Goal: Obtain resource: Obtain resource

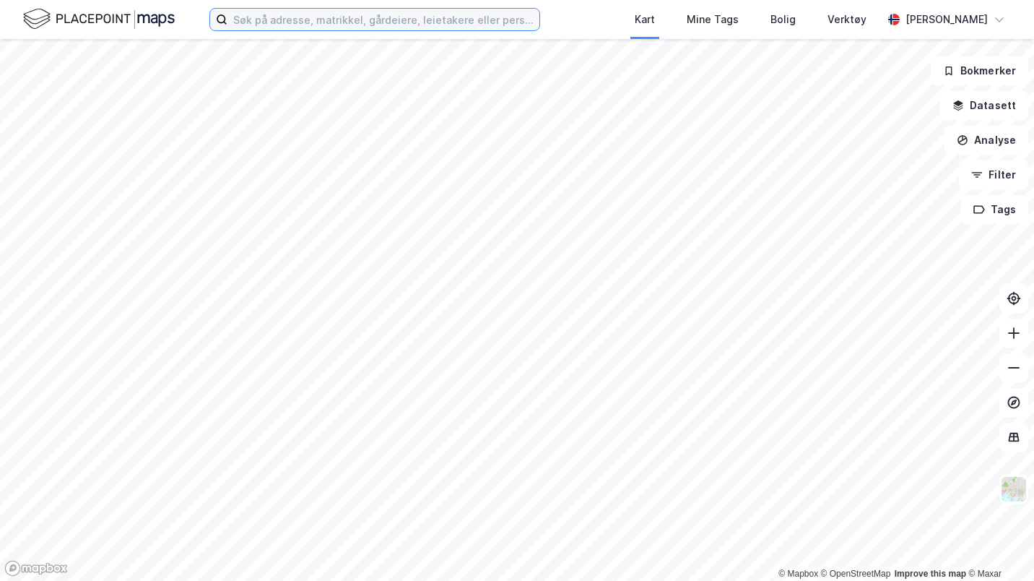
click at [389, 16] on input at bounding box center [383, 20] width 312 height 22
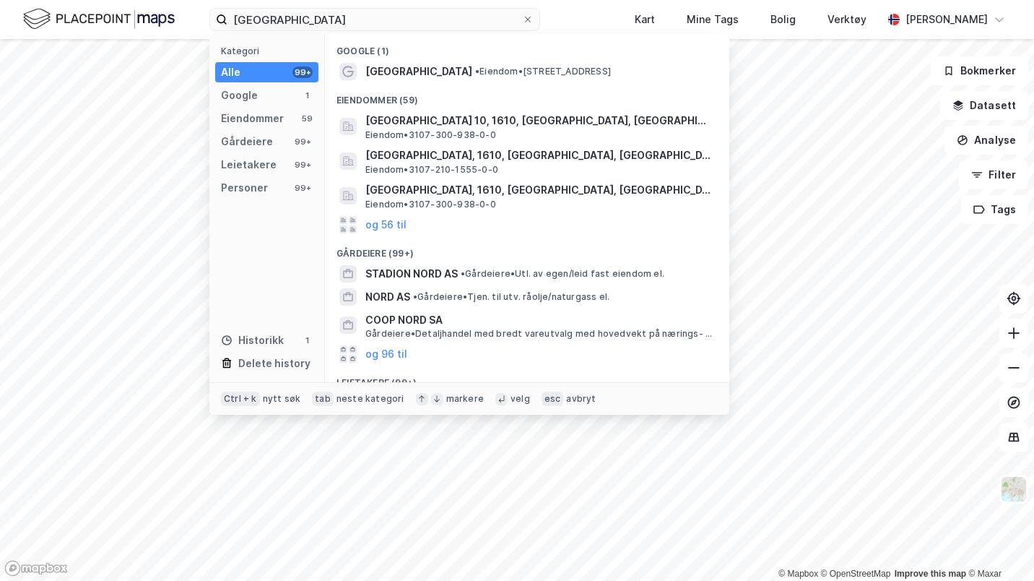
click at [458, 273] on span "STADION NORD AS" at bounding box center [411, 273] width 92 height 17
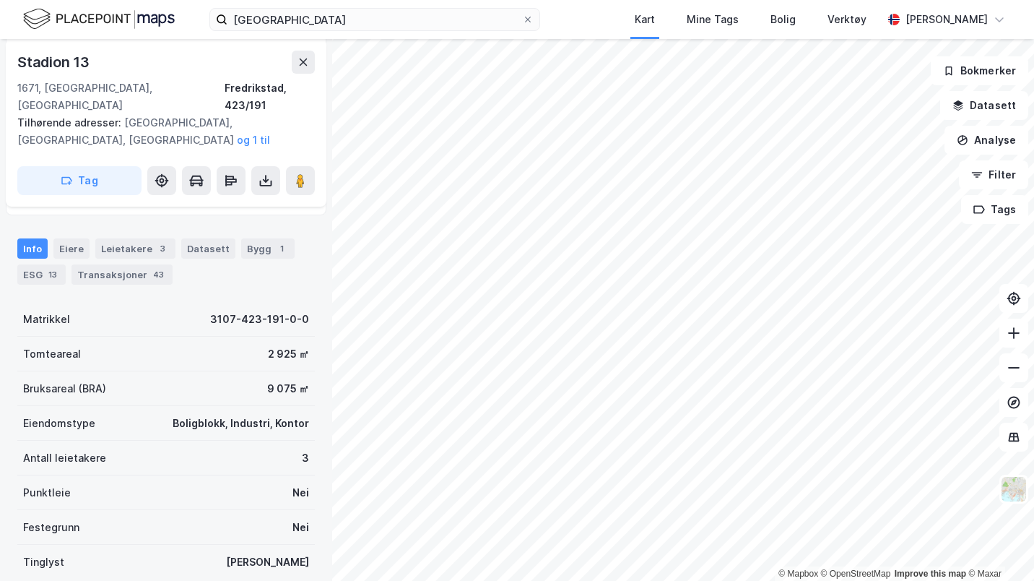
scroll to position [325, 0]
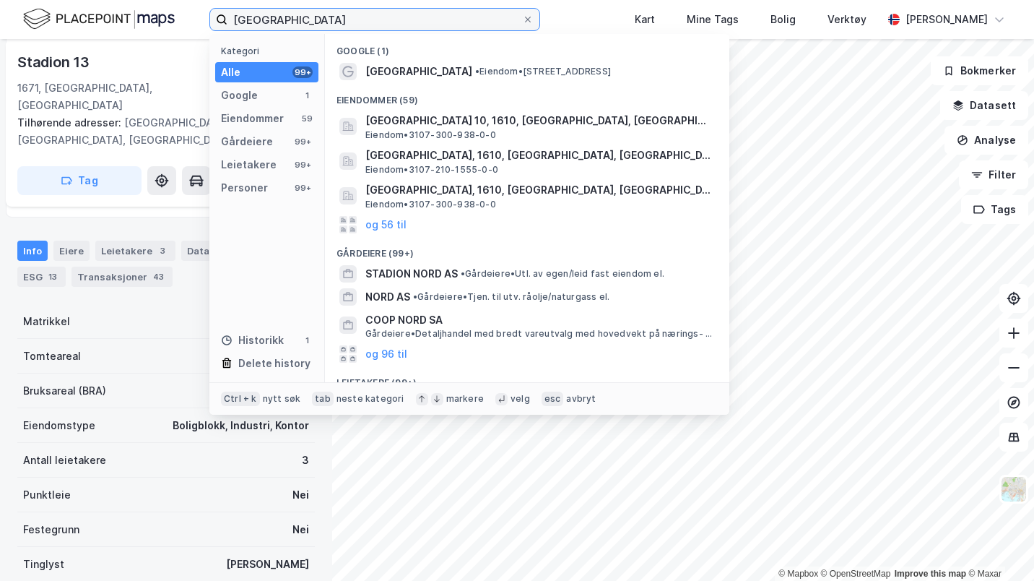
click at [366, 25] on input "[GEOGRAPHIC_DATA]" at bounding box center [374, 20] width 295 height 22
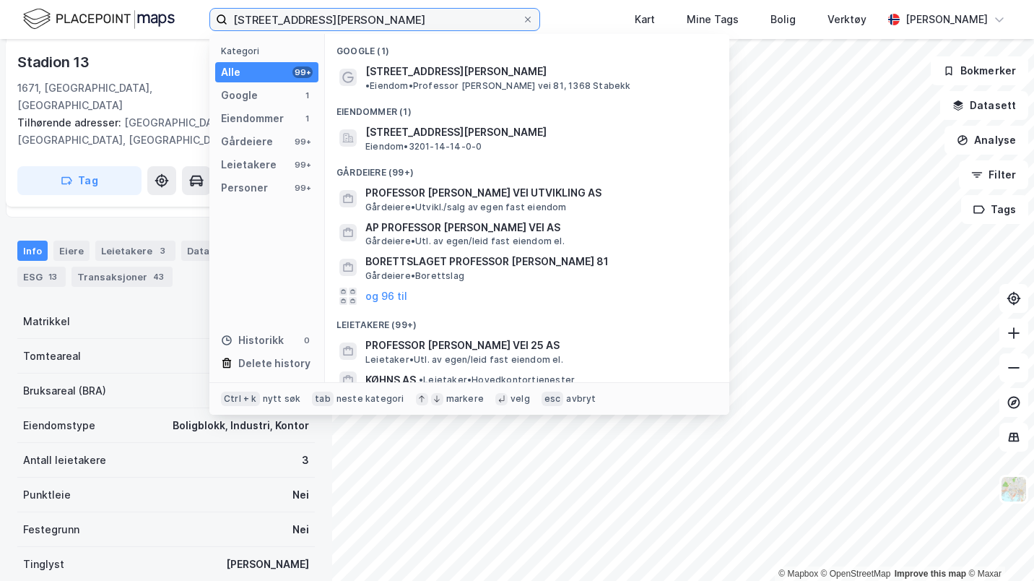
type input "[STREET_ADDRESS][PERSON_NAME]"
click at [422, 66] on span "[STREET_ADDRESS][PERSON_NAME]" at bounding box center [455, 71] width 181 height 17
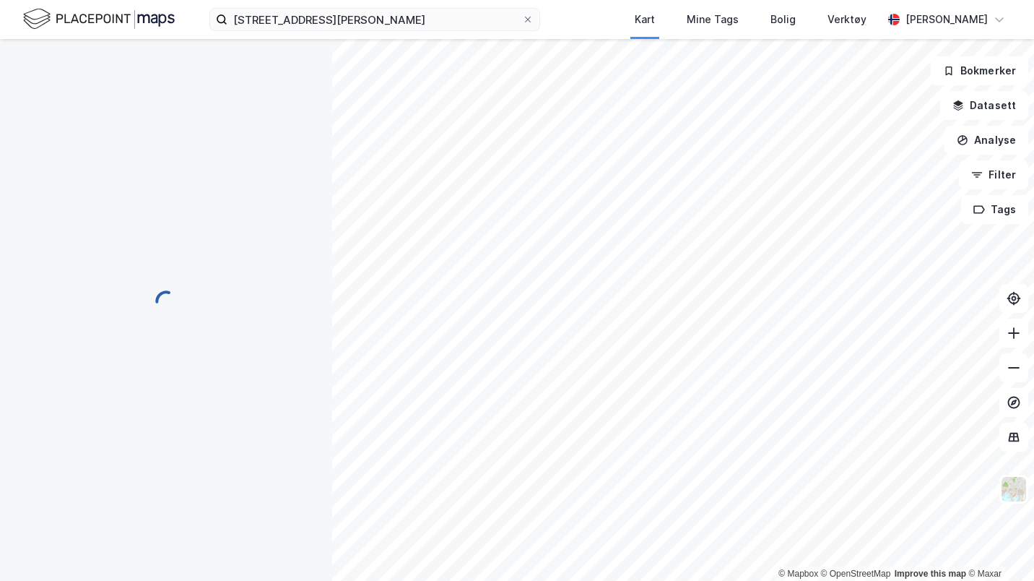
scroll to position [220, 0]
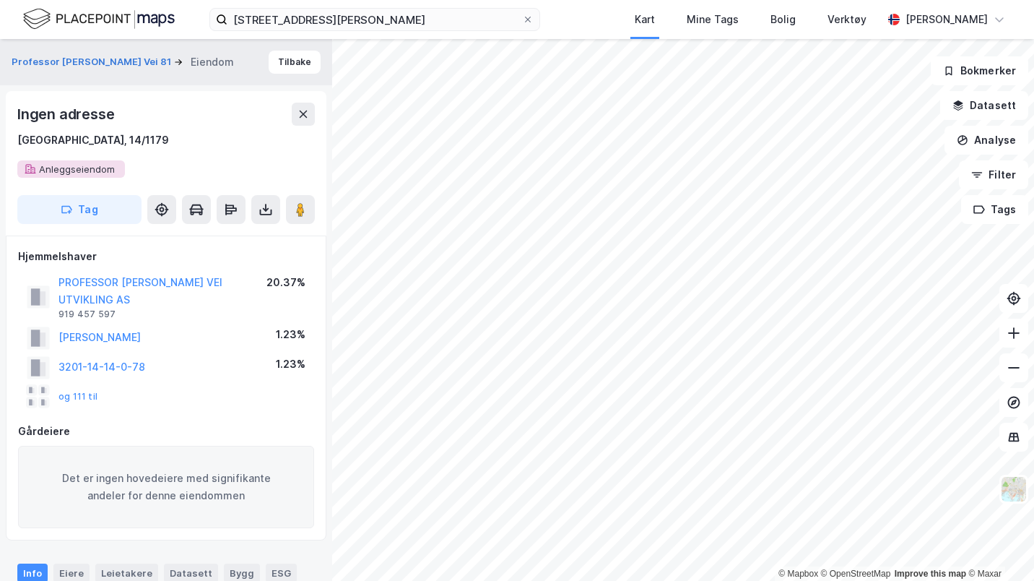
click at [0, 0] on button "og 111 til" at bounding box center [0, 0] width 0 height 0
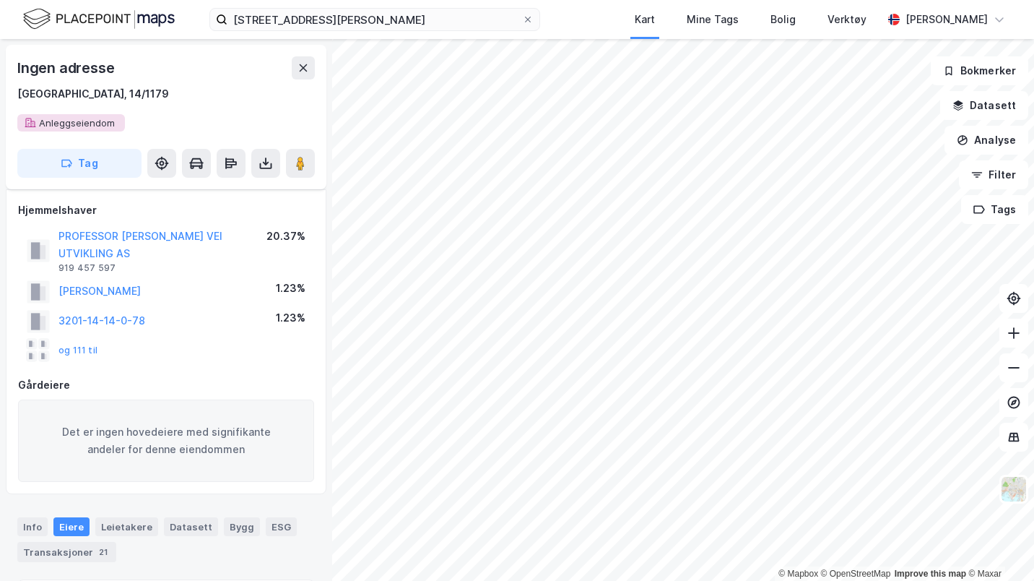
scroll to position [118, 0]
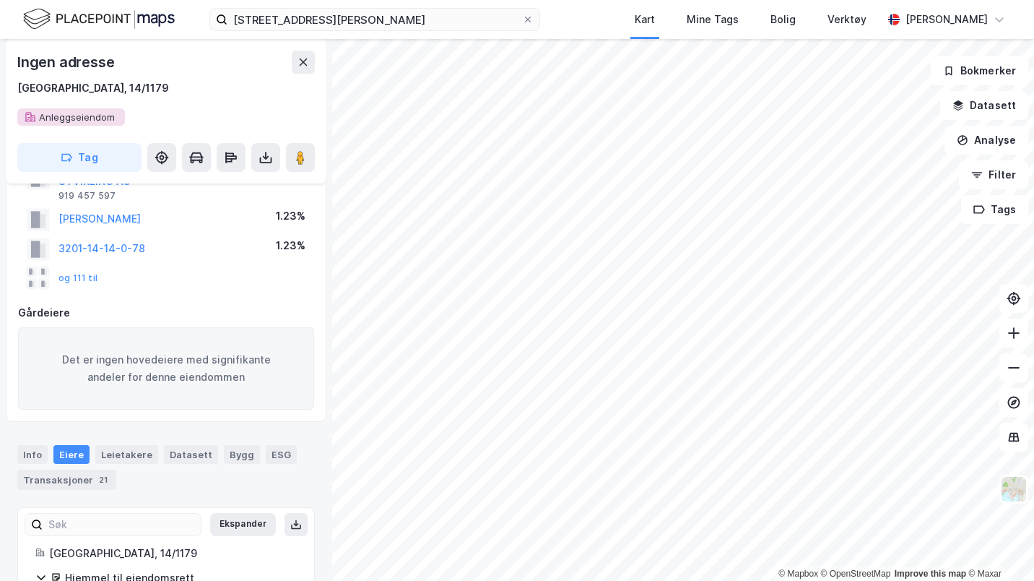
click at [256, 162] on button at bounding box center [265, 157] width 29 height 29
click at [236, 182] on div "Last ned grunnbok" at bounding box center [194, 187] width 84 height 12
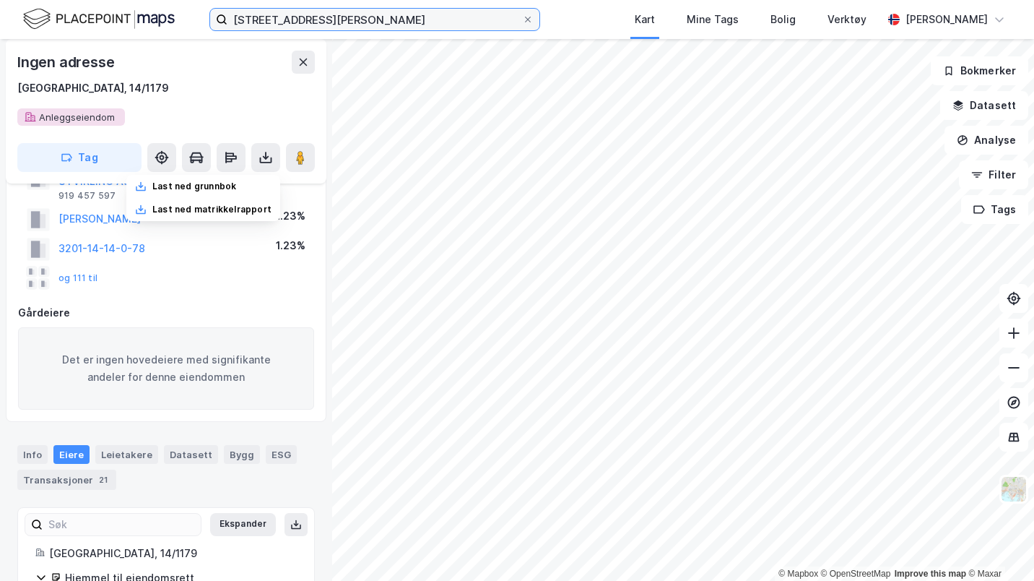
click at [429, 14] on input "[STREET_ADDRESS][PERSON_NAME]" at bounding box center [374, 20] width 295 height 22
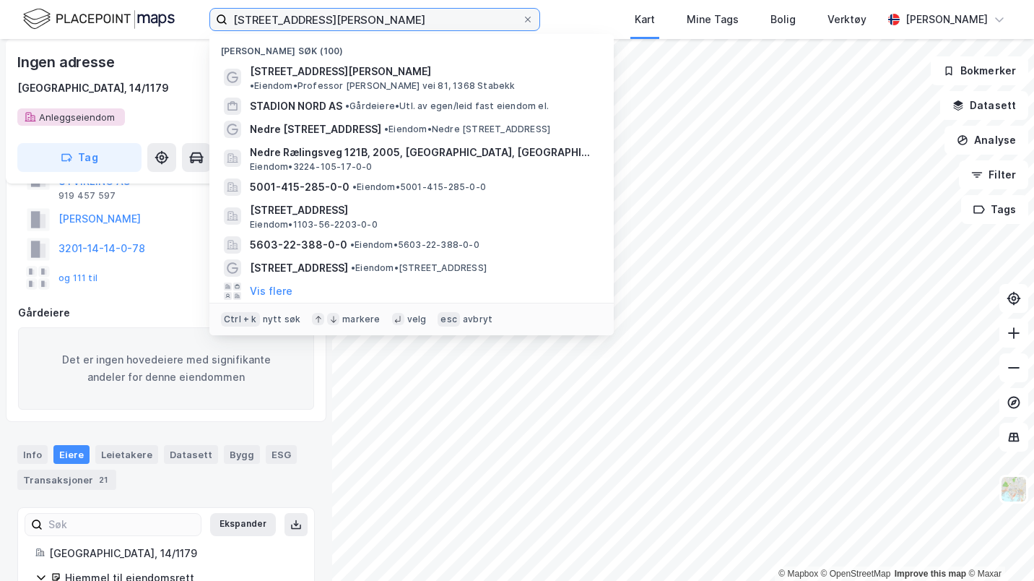
click at [429, 14] on input "[STREET_ADDRESS][PERSON_NAME]" at bounding box center [374, 20] width 295 height 22
click at [367, 100] on span "• Gårdeiere • Utl. av egen/leid fast eiendom el." at bounding box center [447, 106] width 204 height 12
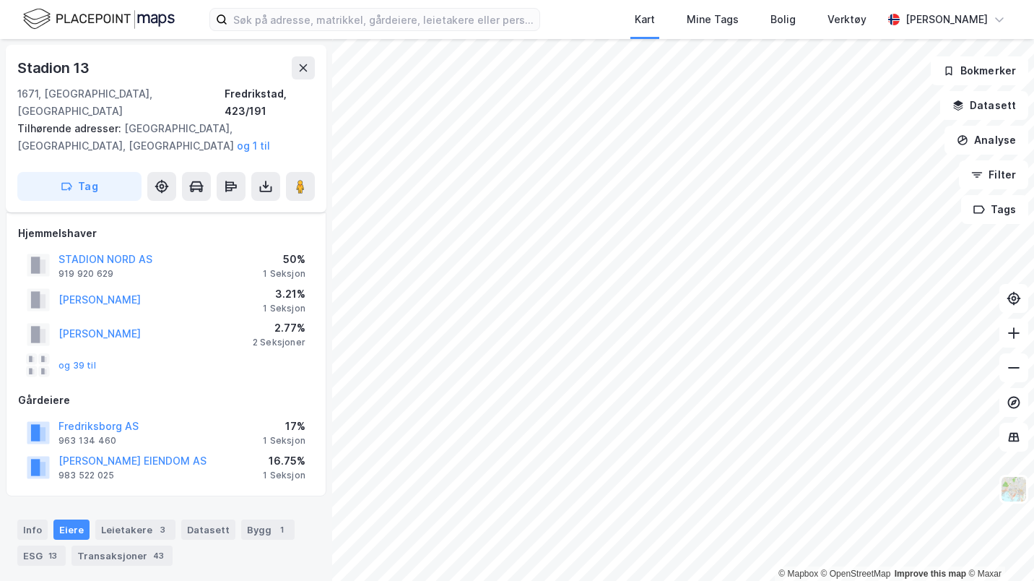
scroll to position [118, 0]
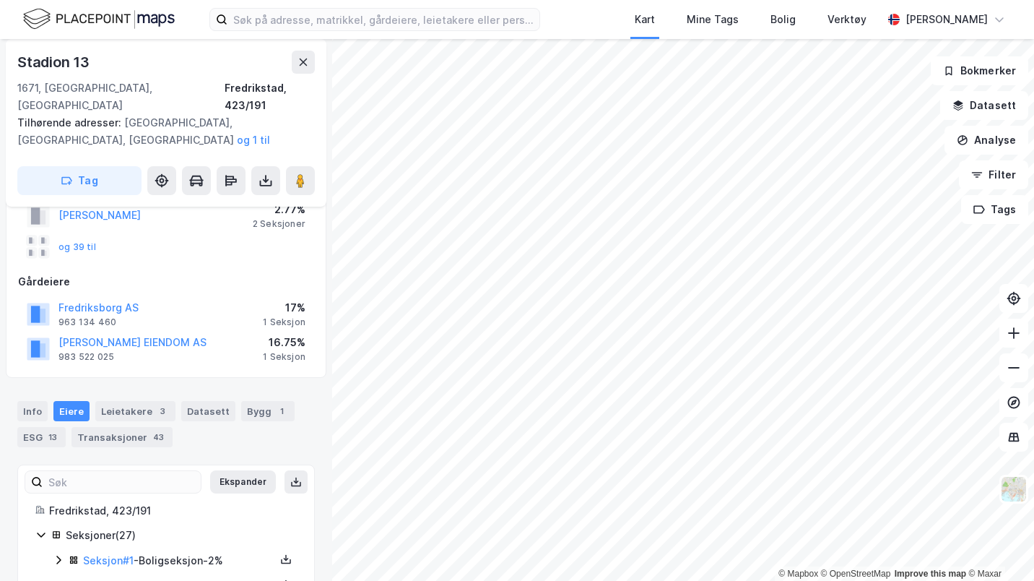
click at [266, 166] on button at bounding box center [265, 180] width 29 height 29
click at [238, 227] on div "Last ned matrikkelrapport" at bounding box center [211, 233] width 119 height 12
